Goal: Navigation & Orientation: Go to known website

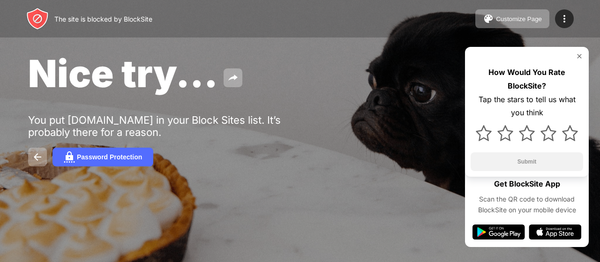
click at [39, 162] on div at bounding box center [139, 197] width 222 height 107
